Goal: Task Accomplishment & Management: Manage account settings

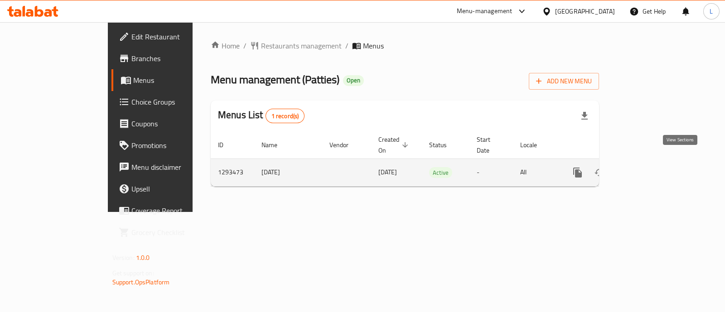
click at [649, 167] on icon "enhanced table" at bounding box center [643, 172] width 11 height 11
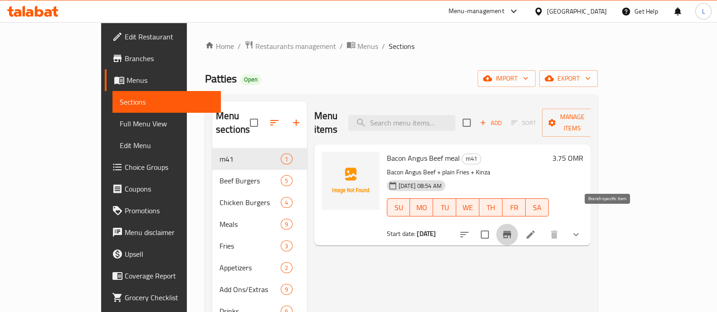
click at [512, 229] on icon "Branch-specific-item" at bounding box center [506, 234] width 11 height 11
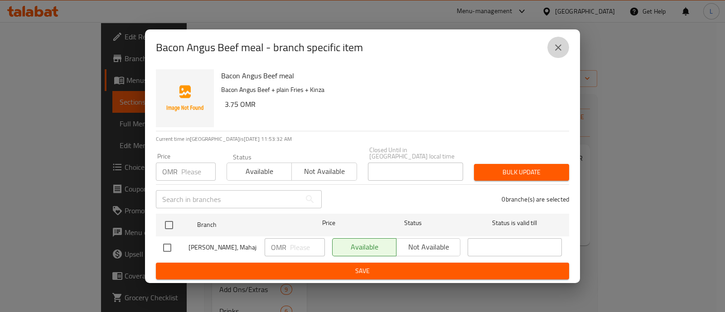
click at [556, 47] on icon "close" at bounding box center [558, 47] width 11 height 11
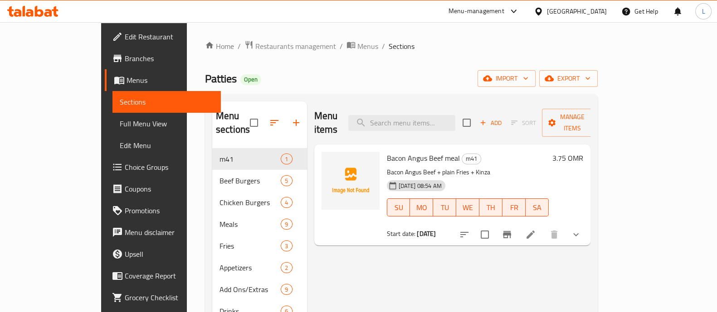
click at [536, 229] on icon at bounding box center [530, 234] width 11 height 11
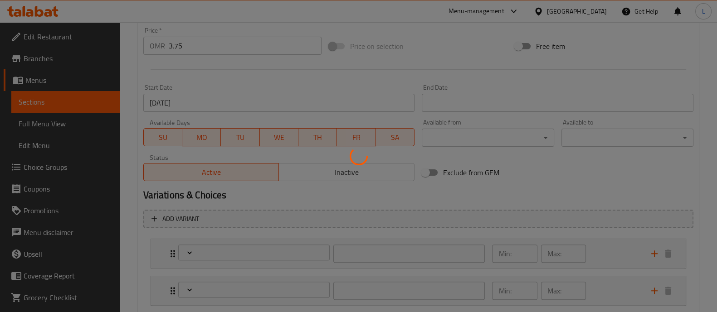
scroll to position [195, 0]
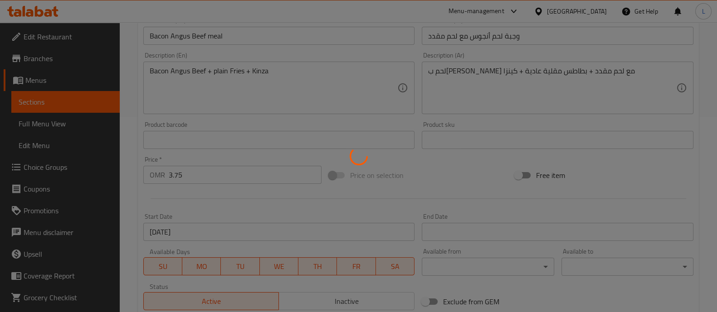
type input "اختيارك من الطبق الرئيسي"
type input "1"
type input "اختيارك من الطبق الجانبي 1"
type input "1"
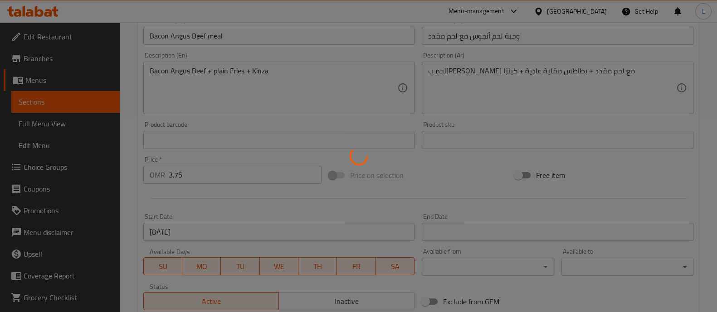
type input "1"
type input "اختيارك من المشروبات"
type input "1"
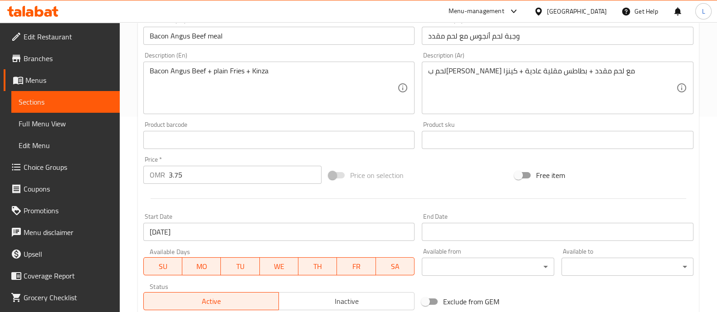
click at [188, 175] on input "3.75" at bounding box center [245, 175] width 153 height 18
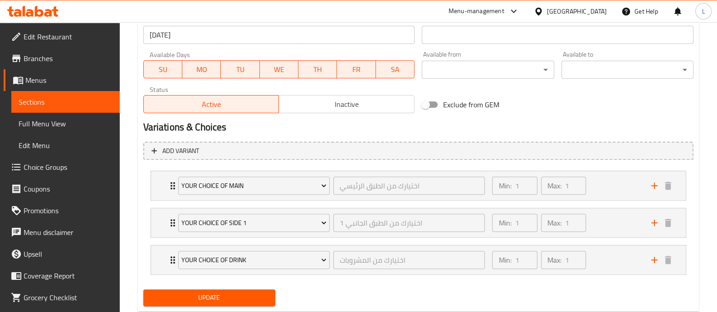
scroll to position [393, 0]
type input "3.500"
click at [217, 296] on span "Update" at bounding box center [209, 297] width 117 height 11
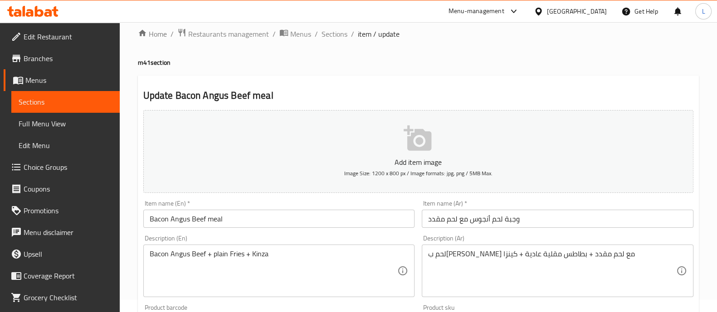
scroll to position [0, 0]
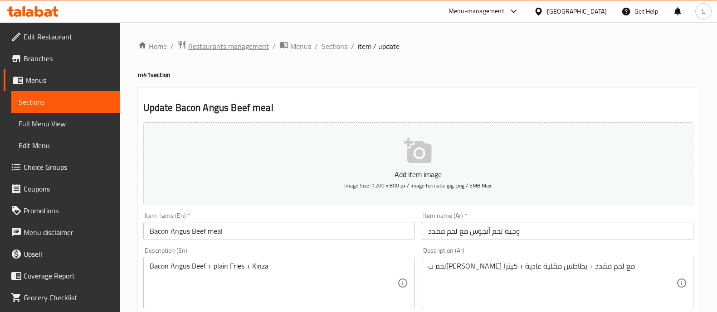
click at [228, 51] on span "Restaurants management" at bounding box center [228, 46] width 81 height 11
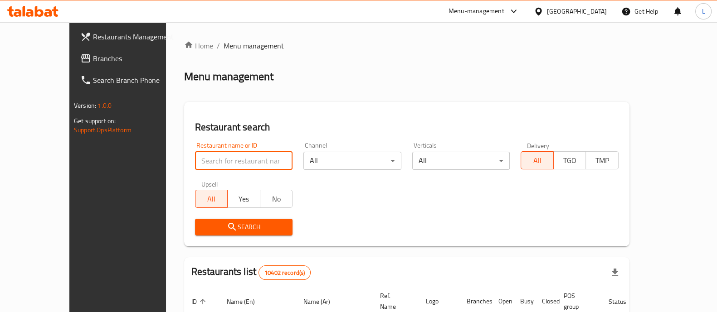
click at [224, 160] on input "search" at bounding box center [244, 161] width 98 height 18
type input "[DEMOGRAPHIC_DATA] in"
click button "Search" at bounding box center [244, 227] width 98 height 17
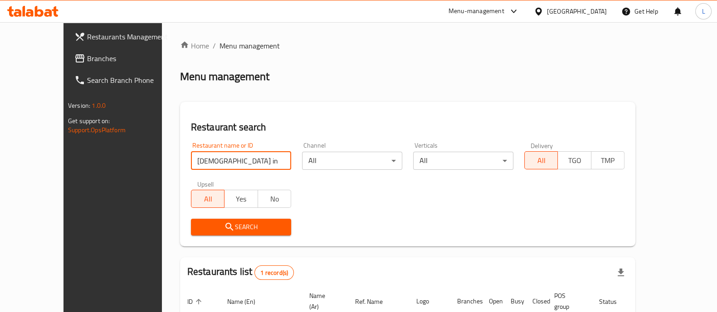
scroll to position [74, 0]
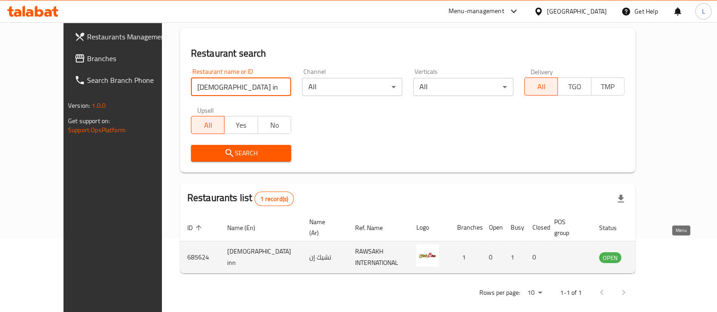
click at [657, 254] on icon "enhanced table" at bounding box center [652, 258] width 10 height 8
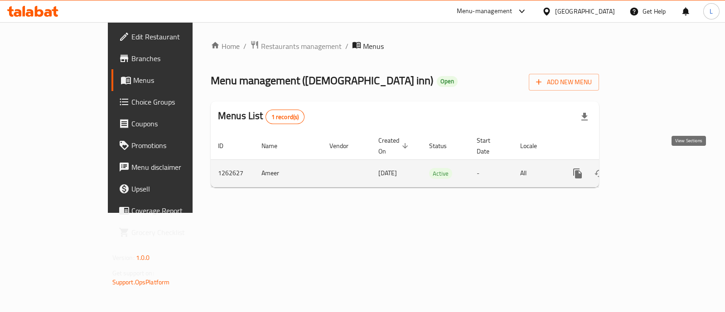
click at [647, 170] on icon "enhanced table" at bounding box center [643, 174] width 8 height 8
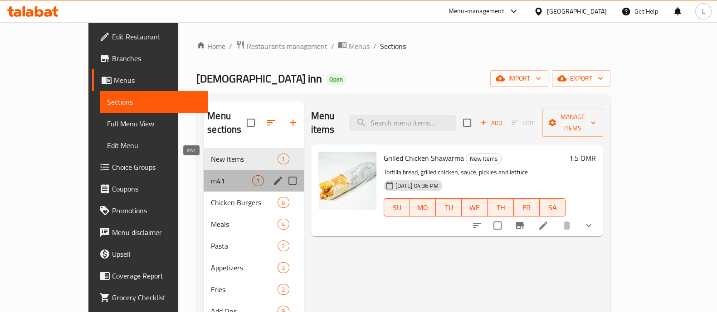
click at [211, 175] on span "m41" at bounding box center [231, 180] width 41 height 11
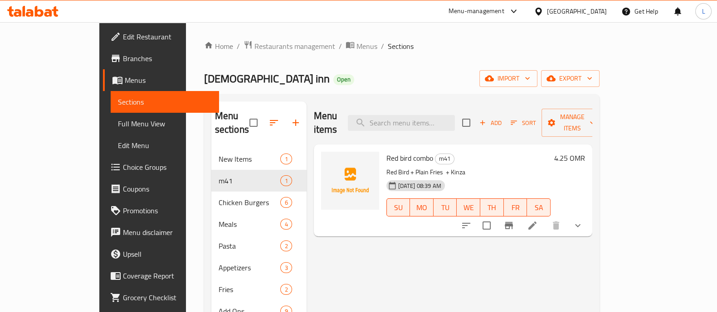
click at [585, 152] on h6 "4.25 OMR" at bounding box center [569, 158] width 31 height 13
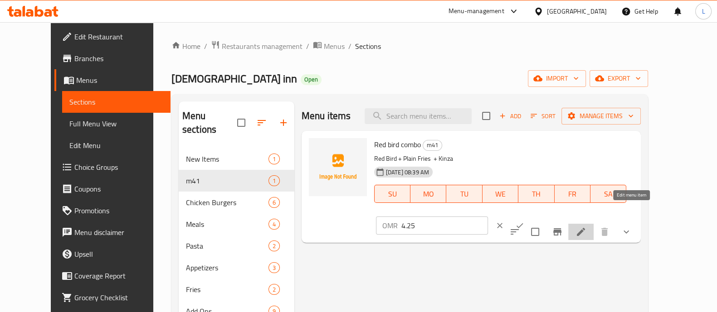
click at [586, 227] on icon at bounding box center [580, 232] width 11 height 11
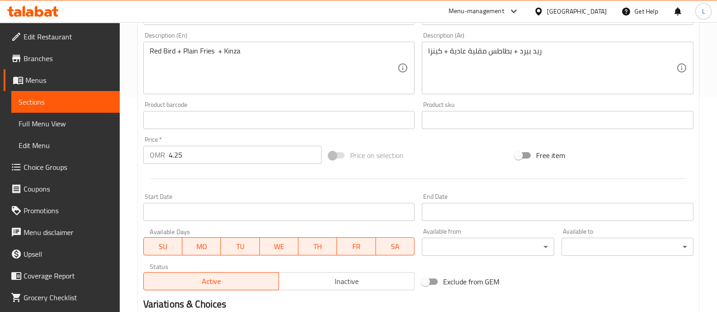
scroll to position [215, 0]
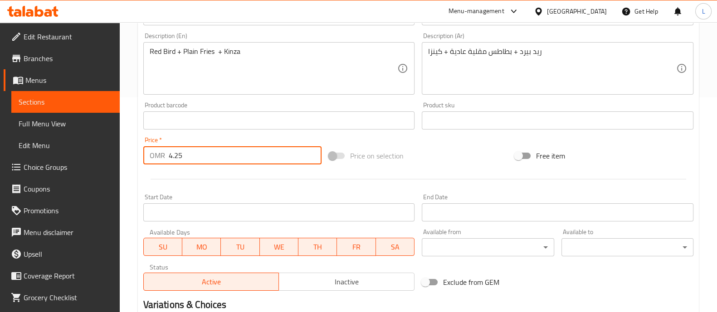
click at [191, 157] on input "4.25" at bounding box center [245, 155] width 153 height 18
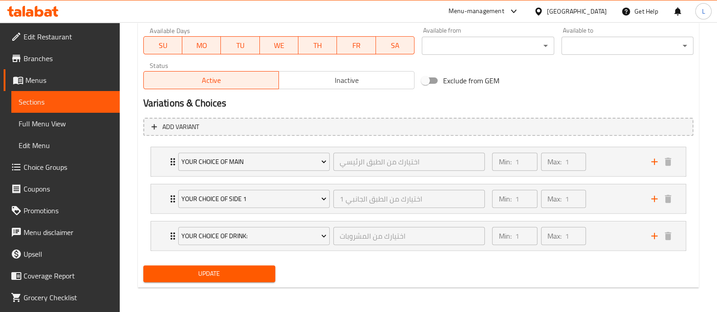
type input "4.5"
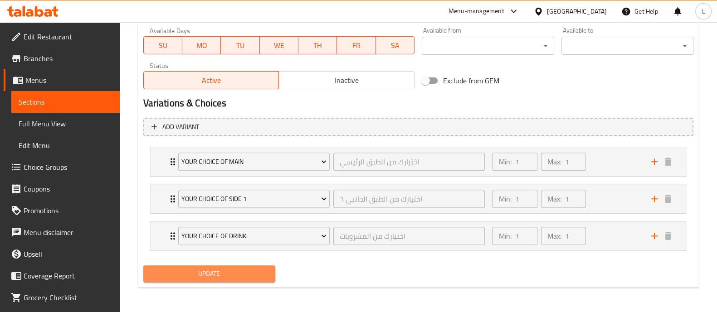
click at [245, 275] on span "Update" at bounding box center [209, 273] width 117 height 11
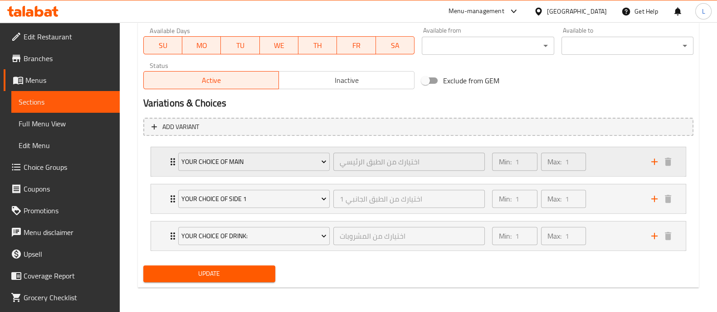
scroll to position [0, 0]
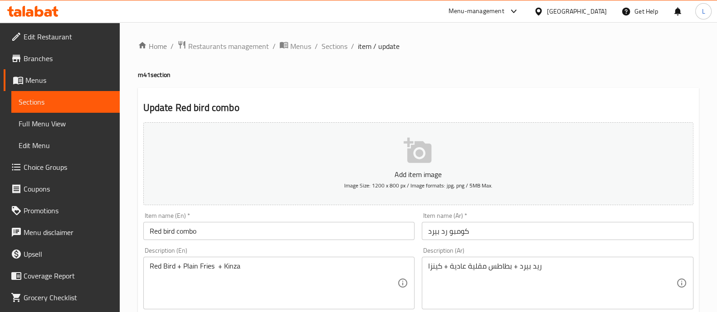
click at [34, 102] on span "Sections" at bounding box center [66, 102] width 94 height 11
